Goal: Task Accomplishment & Management: Use online tool/utility

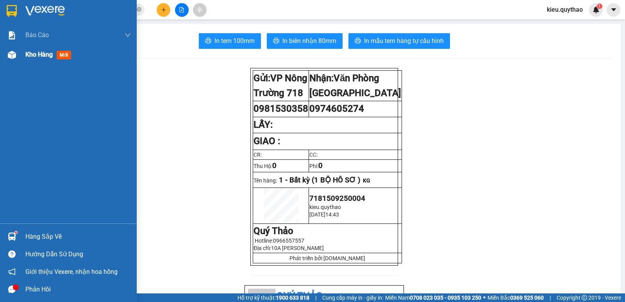
click at [13, 54] on img at bounding box center [12, 55] width 8 height 8
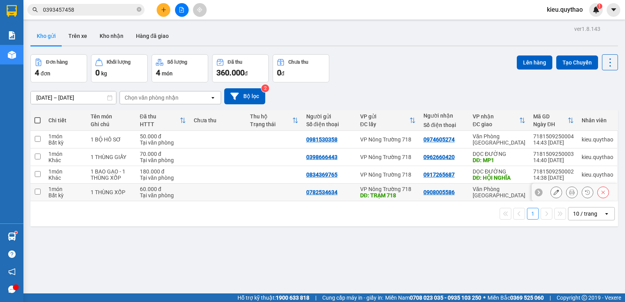
click at [411, 193] on div "DĐ: TRẠM 718" at bounding box center [387, 195] width 55 height 6
checkbox input "true"
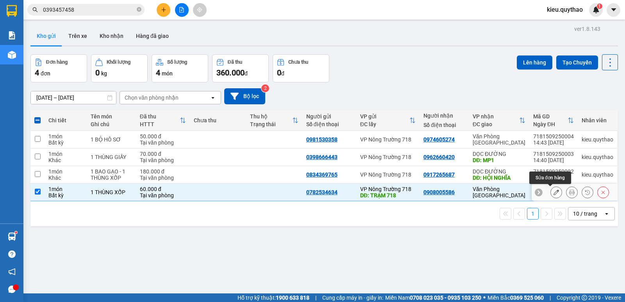
click at [553, 194] on icon at bounding box center [555, 191] width 5 height 5
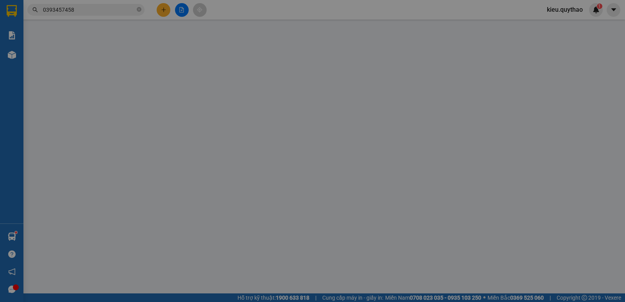
type input "0782534634"
type input "TRẠM 718"
type input "0908005586"
type input "60.000"
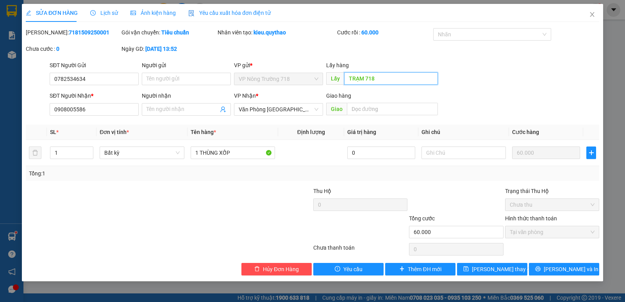
click at [378, 77] on input "TRẠM 718" at bounding box center [391, 78] width 94 height 12
click at [567, 263] on button "[PERSON_NAME] và In" at bounding box center [564, 269] width 70 height 12
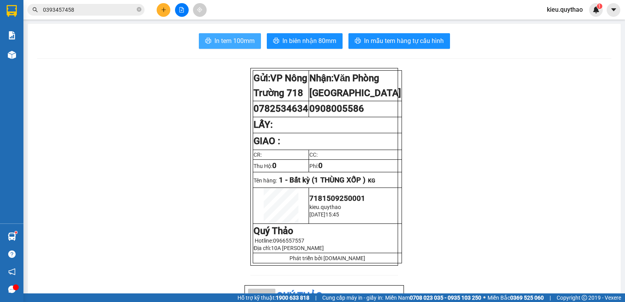
click at [216, 41] on span "In tem 100mm" at bounding box center [234, 41] width 40 height 10
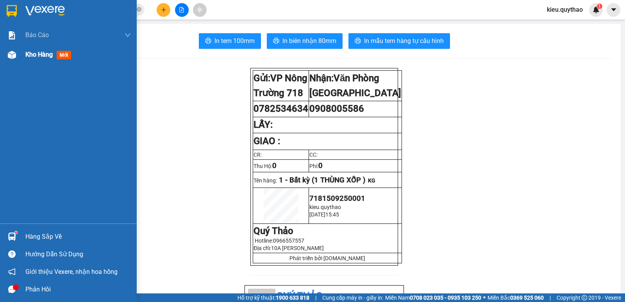
click at [27, 53] on span "Kho hàng" at bounding box center [38, 54] width 27 height 7
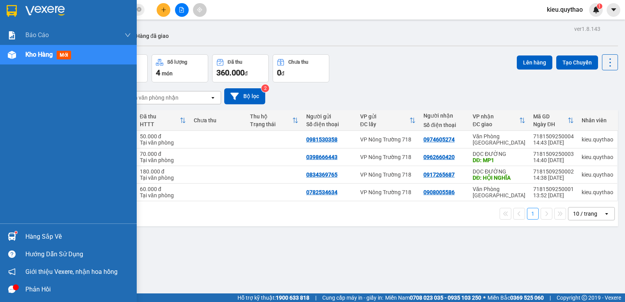
click at [16, 58] on div at bounding box center [12, 55] width 14 height 14
